Goal: Task Accomplishment & Management: Use online tool/utility

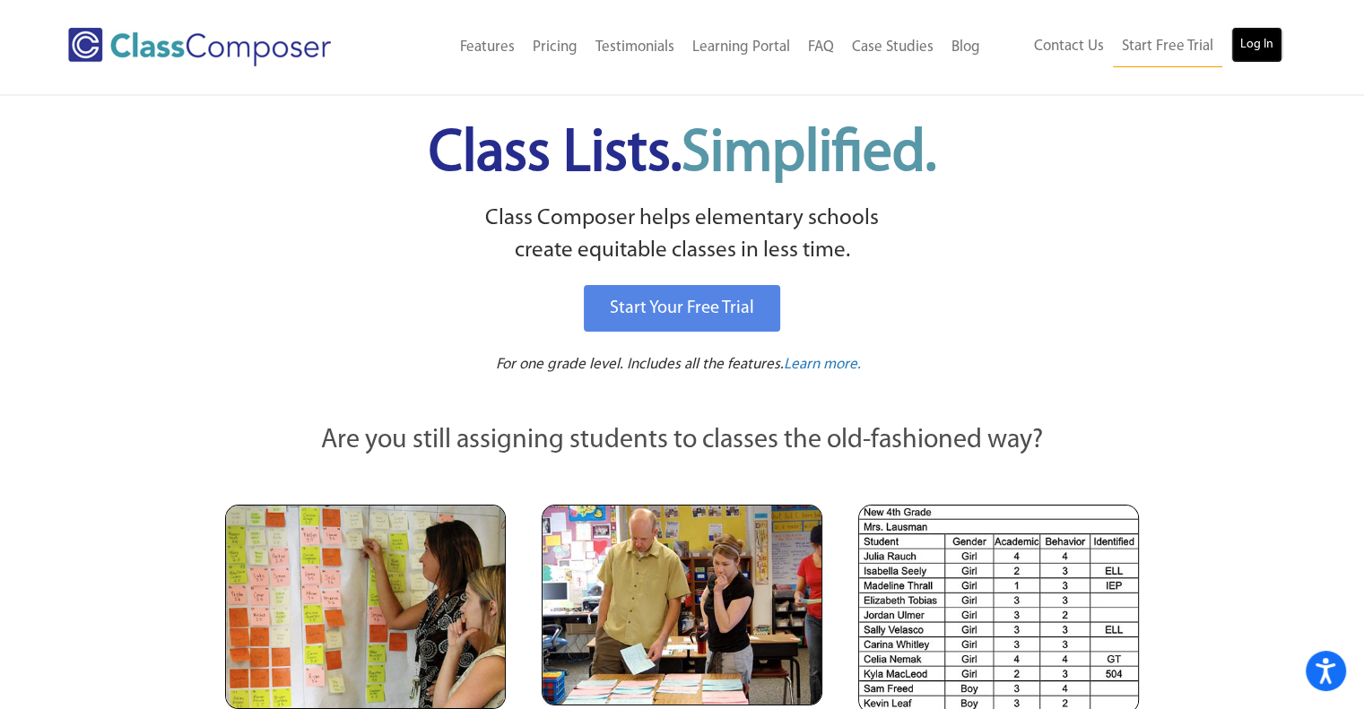
click at [1263, 35] on link "Log In" at bounding box center [1256, 45] width 51 height 36
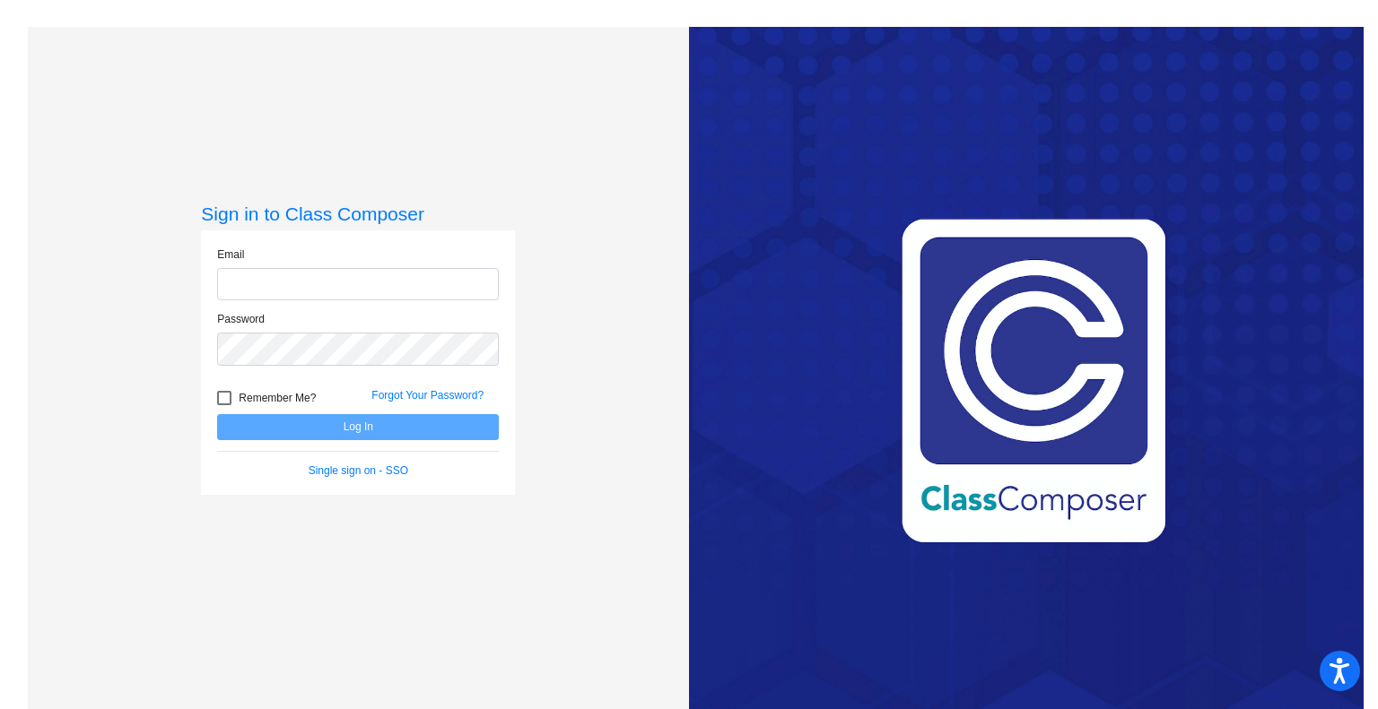
type input "[EMAIL_ADDRESS][DOMAIN_NAME]"
click at [359, 426] on button "Log In" at bounding box center [358, 427] width 282 height 26
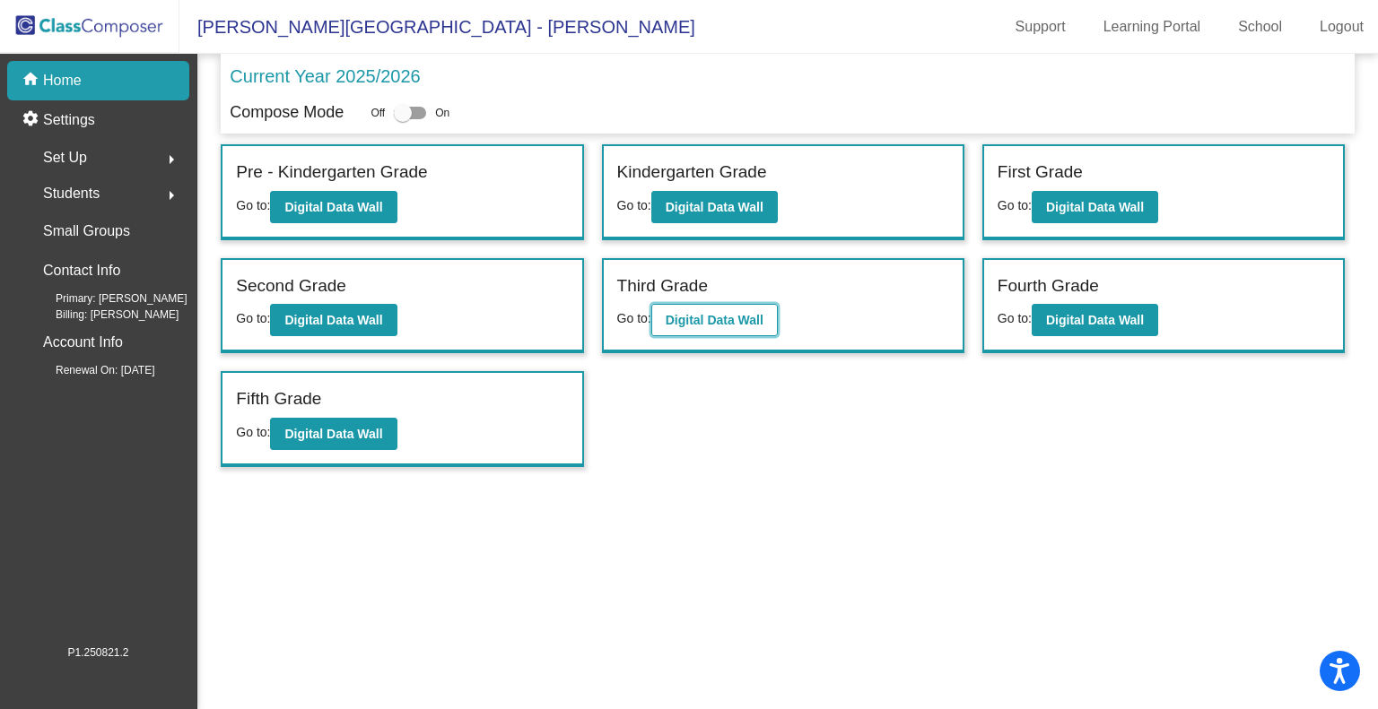
click at [715, 308] on button "Digital Data Wall" at bounding box center [714, 320] width 126 height 32
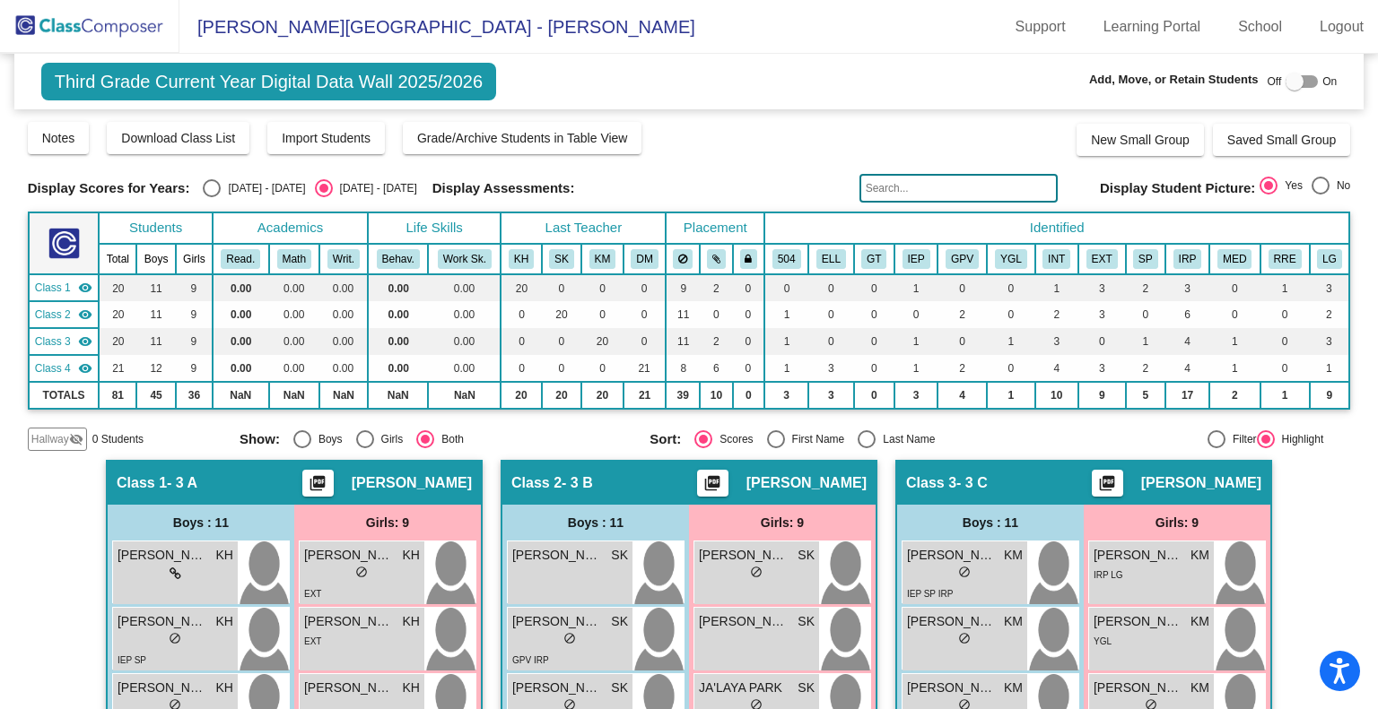
click at [90, 20] on img at bounding box center [89, 26] width 179 height 53
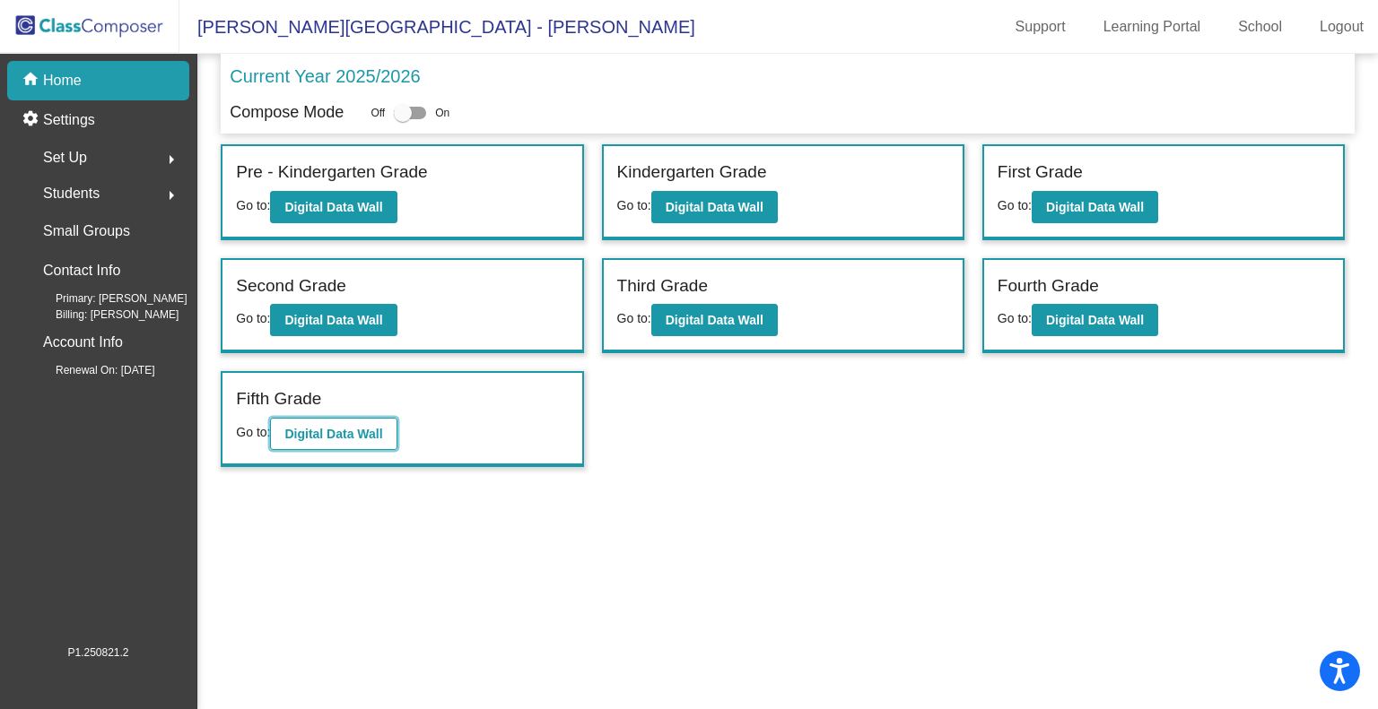
click at [331, 422] on button "Digital Data Wall" at bounding box center [333, 434] width 126 height 32
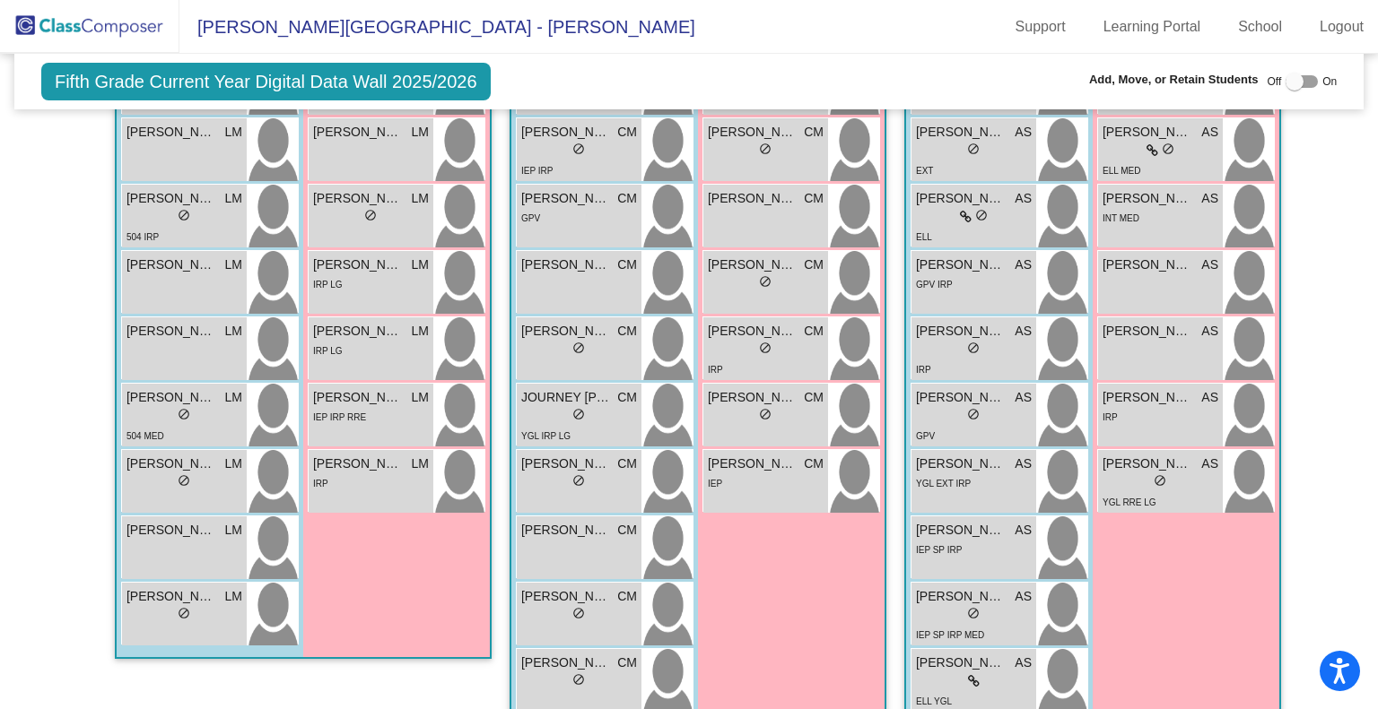
scroll to position [730, 0]
click at [674, 64] on div "Fifth Grade Current Year Digital Data Wall 2025/2026 Add, Move, or Retain Stude…" at bounding box center [689, 82] width 1350 height 56
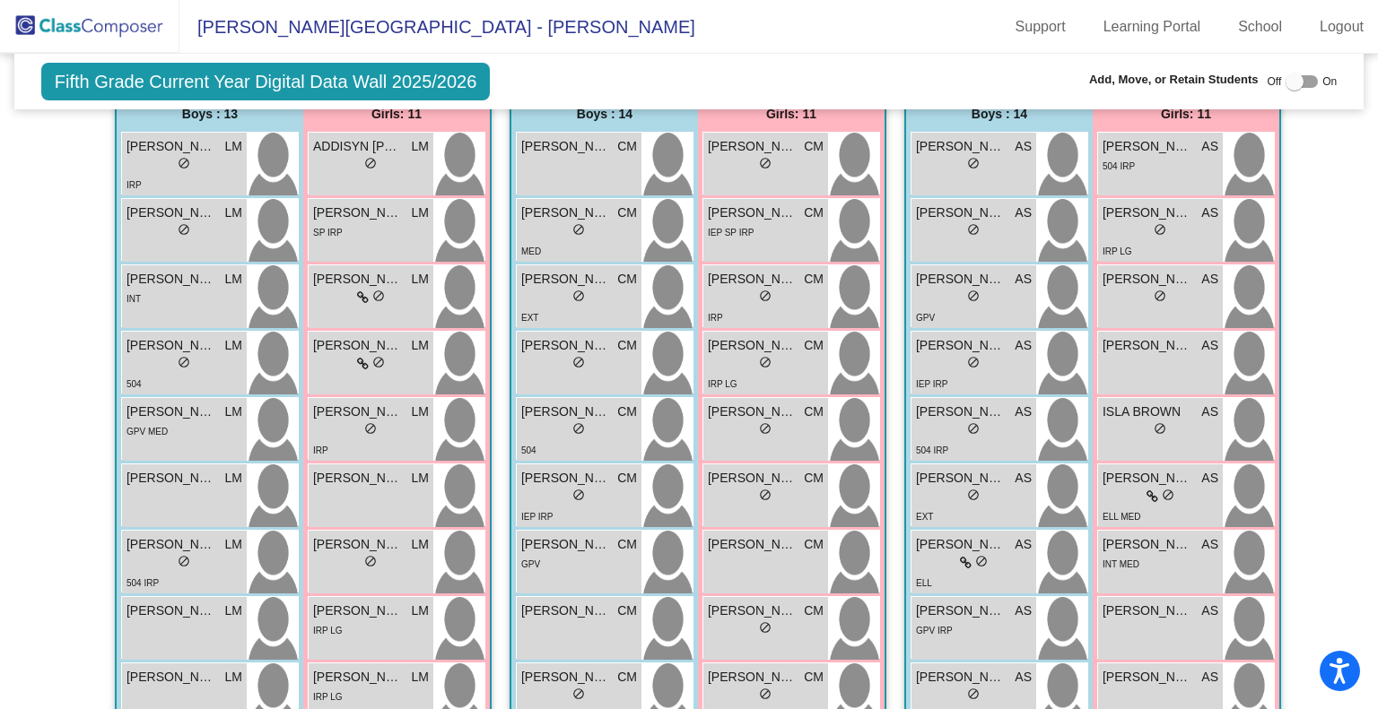
scroll to position [0, 0]
